Goal: Information Seeking & Learning: Learn about a topic

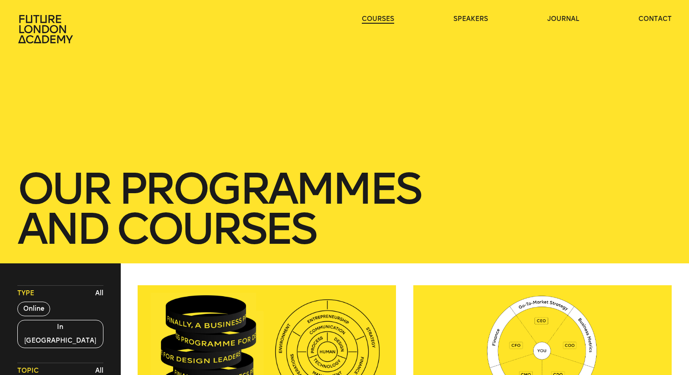
click at [393, 17] on link "courses" at bounding box center [378, 19] width 32 height 9
click at [385, 19] on link "courses" at bounding box center [378, 19] width 32 height 9
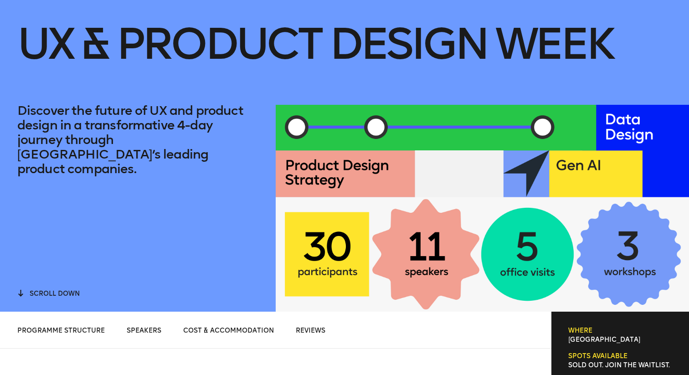
scroll to position [70, 0]
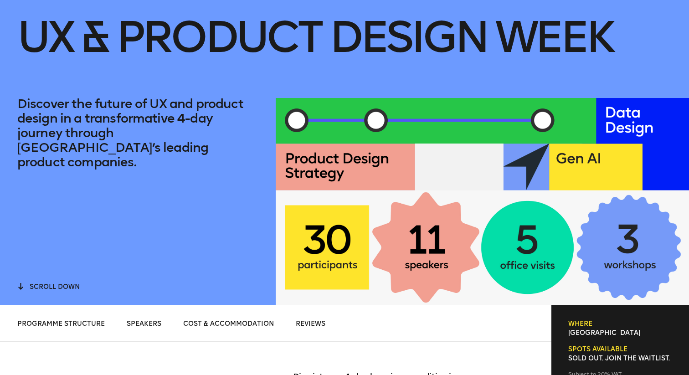
click at [339, 133] on div at bounding box center [482, 201] width 413 height 207
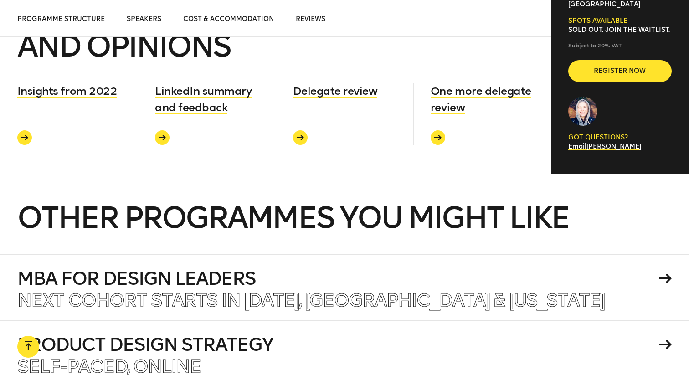
scroll to position [3653, 0]
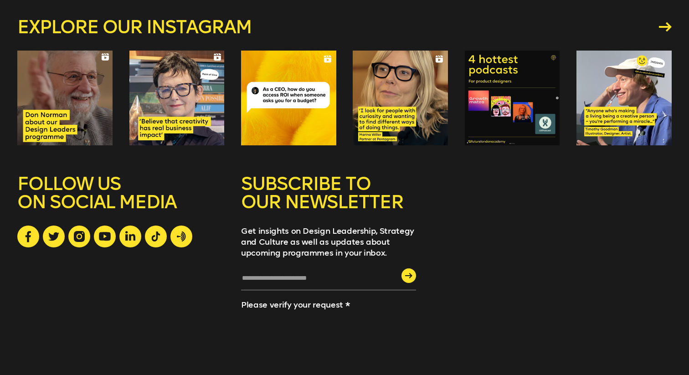
scroll to position [4180, 0]
